Goal: Information Seeking & Learning: Find specific fact

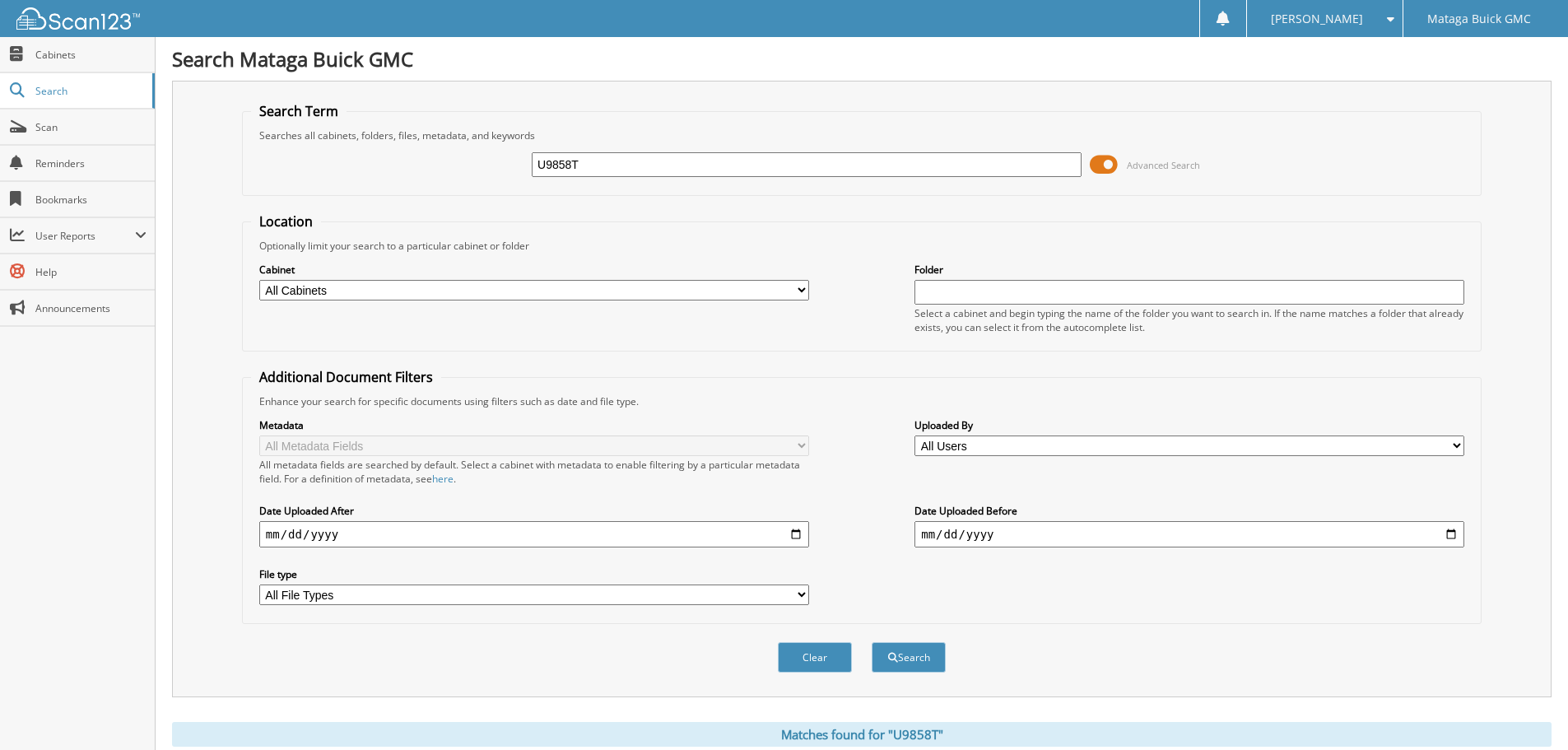
click at [701, 172] on input "U9858T" at bounding box center [807, 164] width 550 height 25
type input "25C0113X"
click at [910, 653] on button "Search" at bounding box center [909, 657] width 74 height 30
click at [1102, 169] on span at bounding box center [1104, 164] width 28 height 25
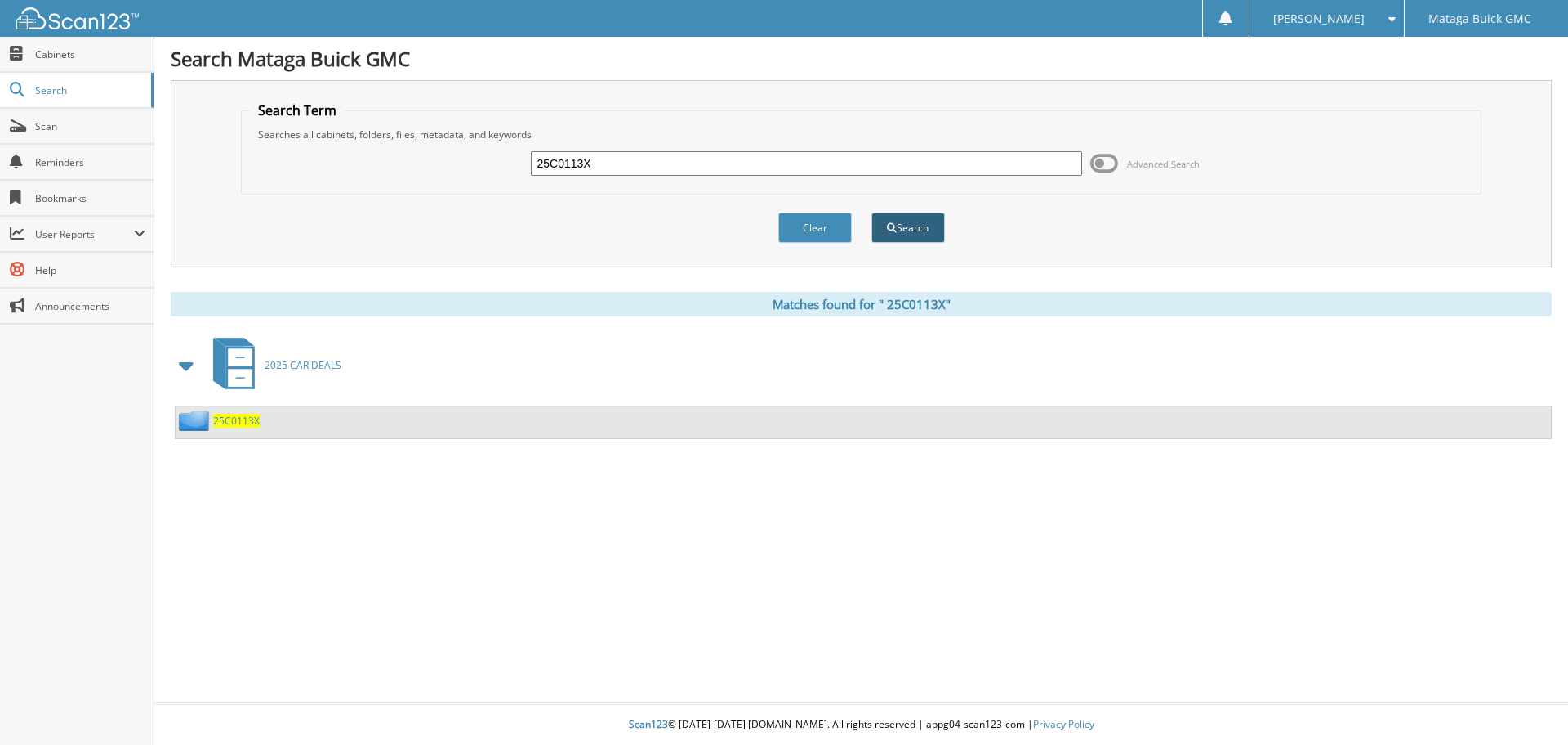
click at [909, 226] on button "Search" at bounding box center [909, 227] width 74 height 30
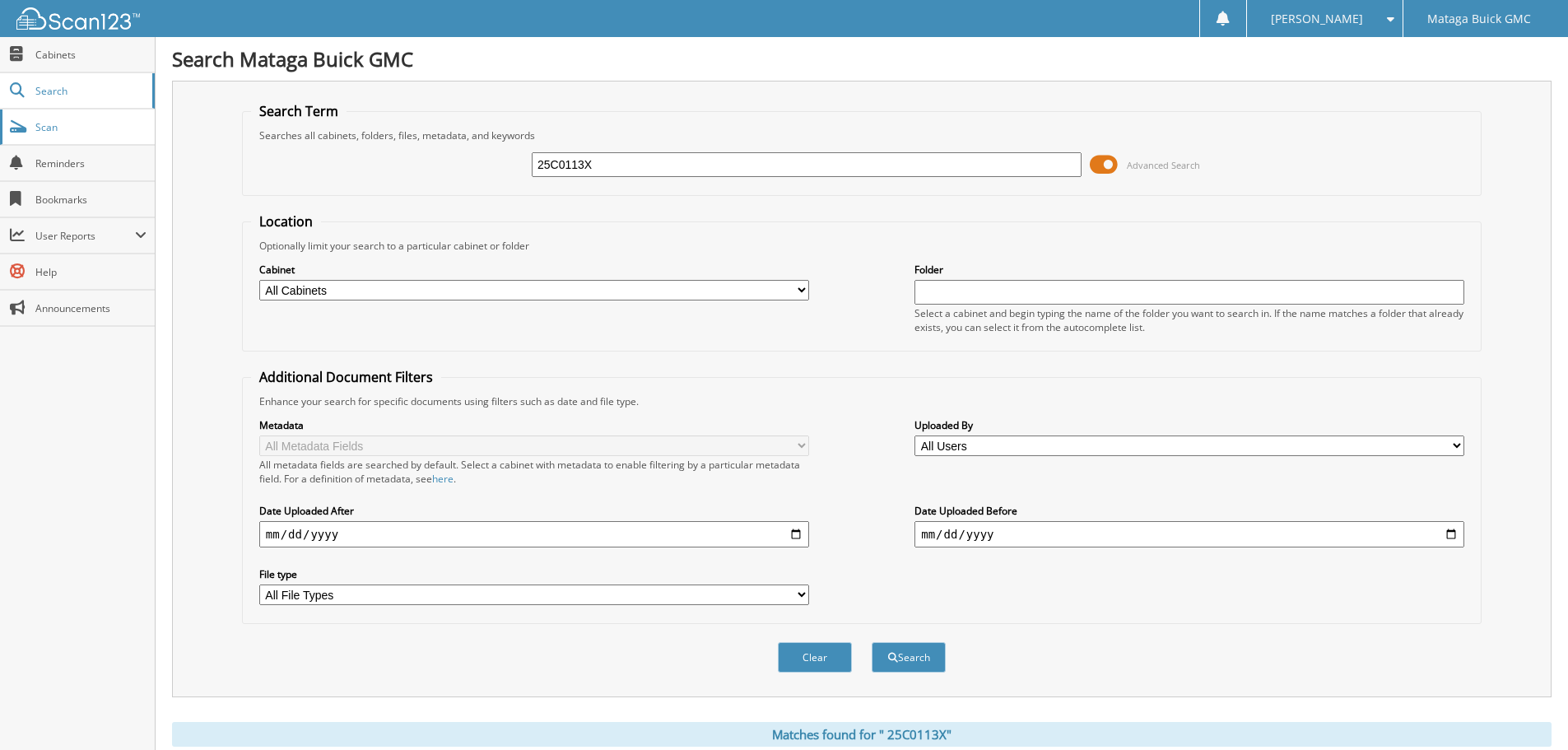
click at [33, 114] on link "Scan" at bounding box center [77, 127] width 155 height 35
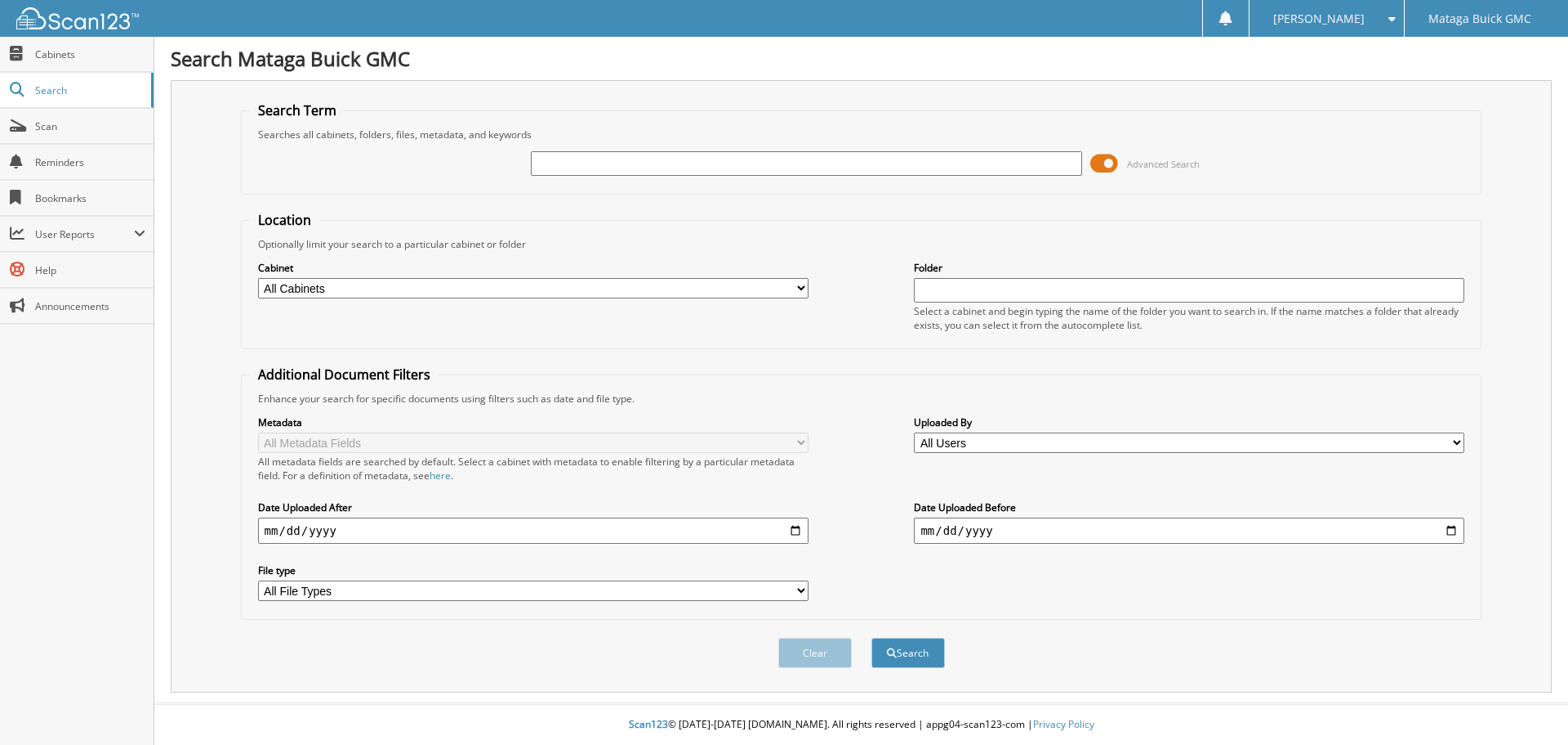
click at [1107, 166] on span at bounding box center [1104, 163] width 28 height 25
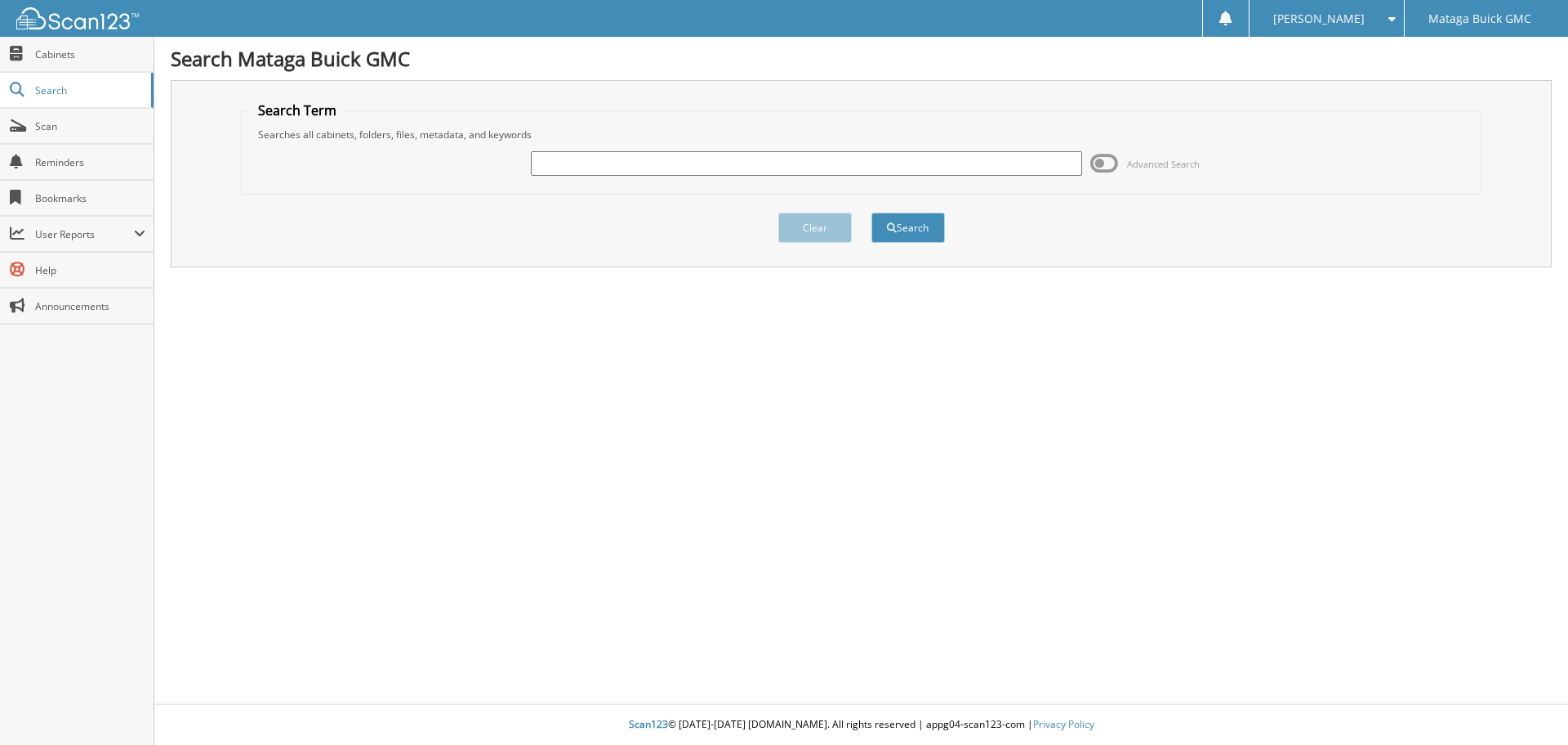
paste input "25C0113X"
type input "25C0113X"
click at [911, 229] on button "Search" at bounding box center [909, 227] width 74 height 30
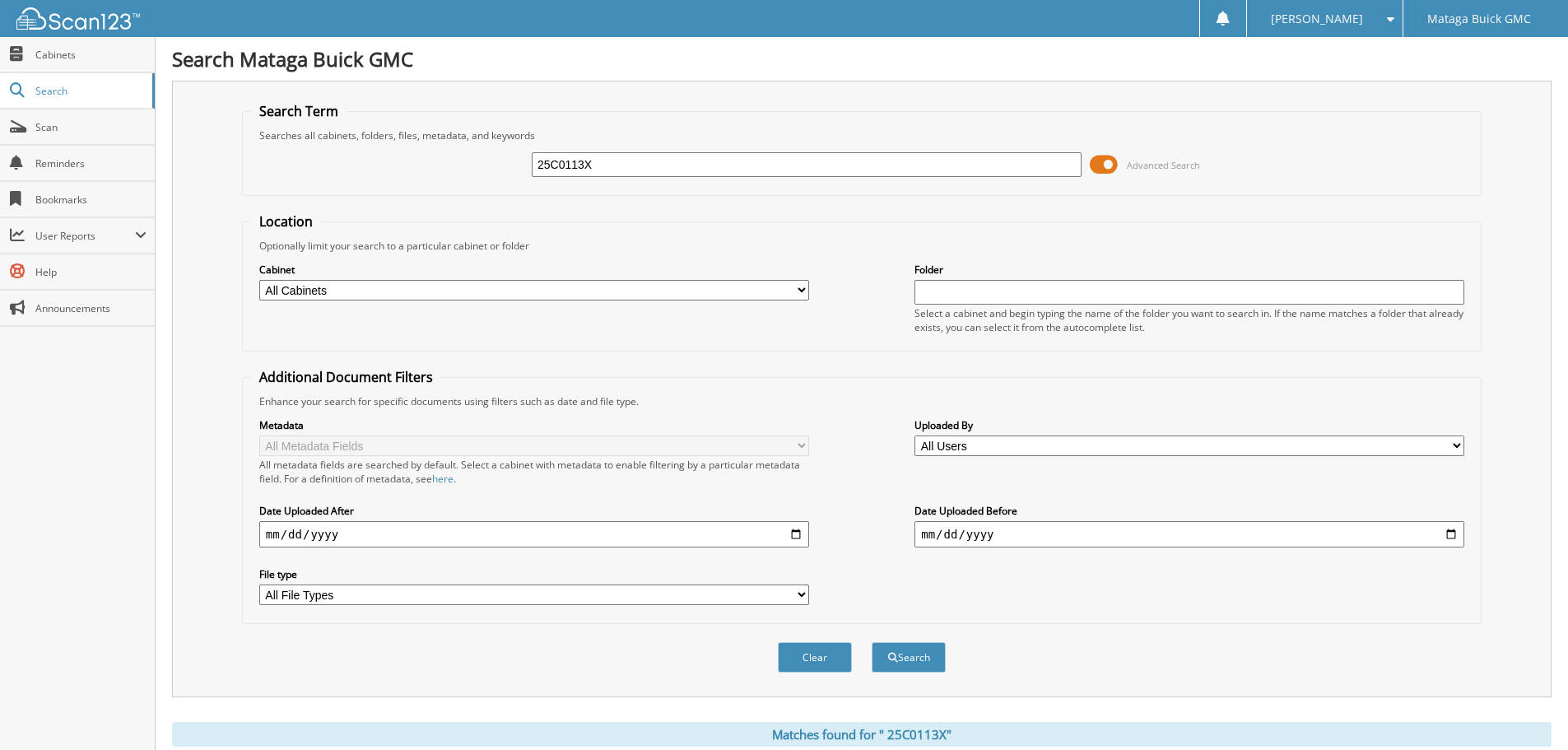
click at [734, 284] on select "All Cabinets 2023 CAR DEALS 2024 CAR DEALS 2025 CAR DEALS DUE BILLS NEW DUE BIL…" at bounding box center [534, 290] width 550 height 20
select select "50948"
click at [259, 280] on select "All Cabinets 2023 CAR DEALS 2024 CAR DEALS 2025 CAR DEALS DUE BILLS NEW DUE BIL…" at bounding box center [534, 290] width 550 height 20
click at [910, 665] on button "Search" at bounding box center [909, 657] width 74 height 30
click at [544, 168] on input "25C0113X" at bounding box center [807, 164] width 550 height 25
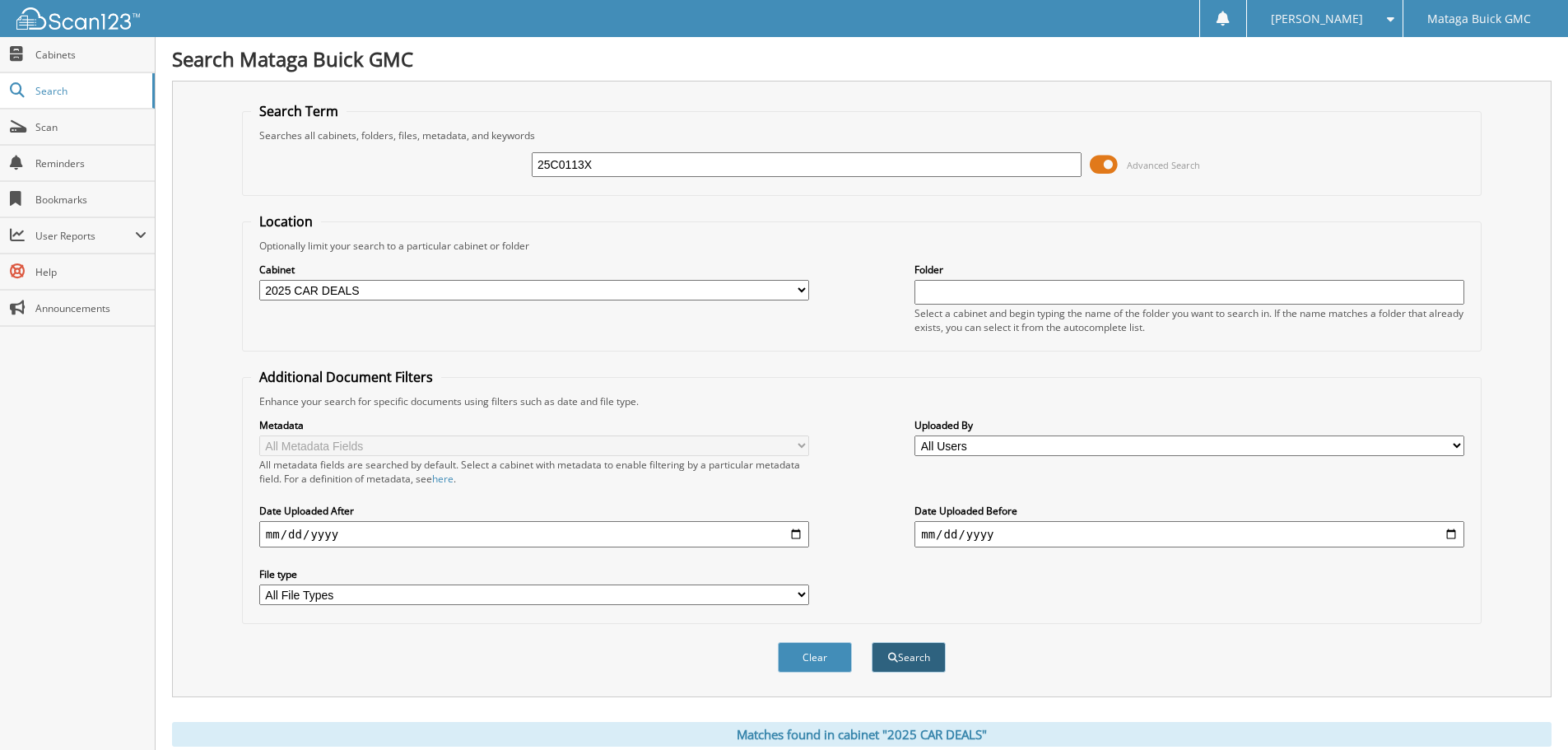
type input "25C0113X"
click at [942, 650] on button "Search" at bounding box center [909, 657] width 74 height 30
click at [1111, 162] on span at bounding box center [1104, 164] width 28 height 25
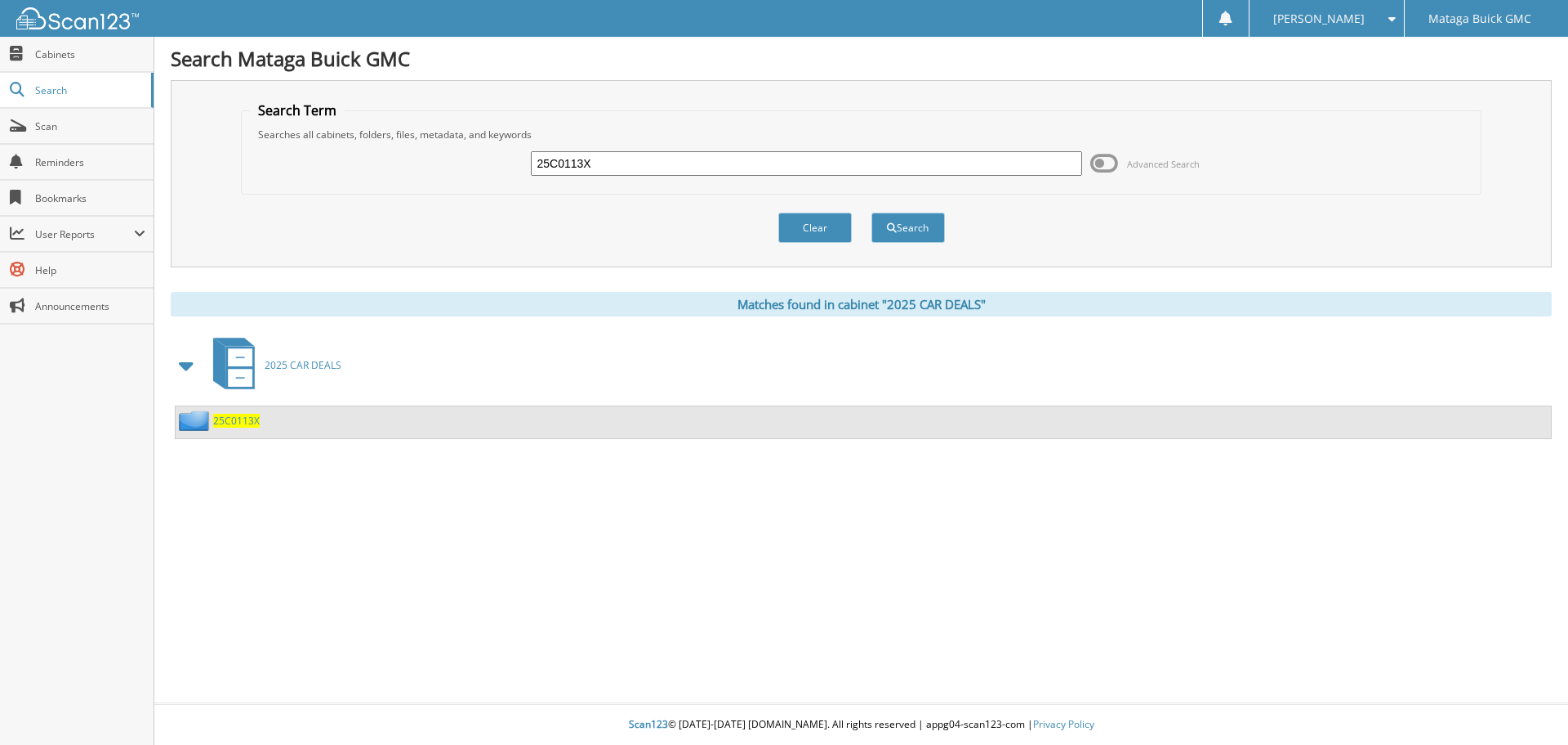
click at [223, 416] on span "25C0113X" at bounding box center [236, 420] width 46 height 14
